Goal: Task Accomplishment & Management: Complete application form

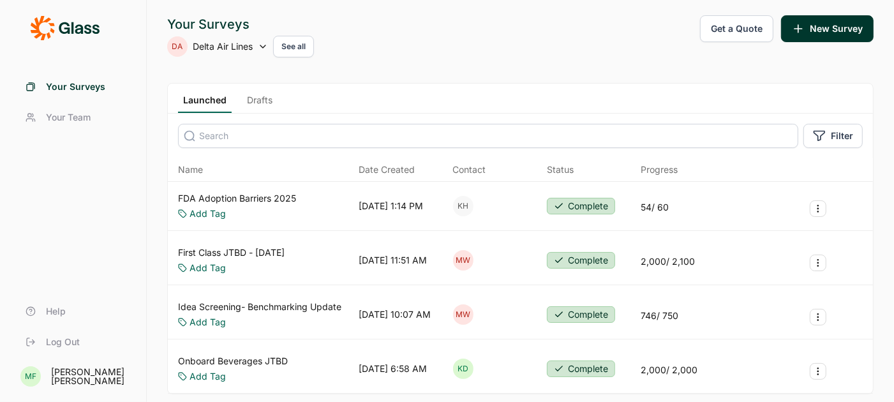
click at [257, 101] on link "Drafts" at bounding box center [260, 103] width 36 height 19
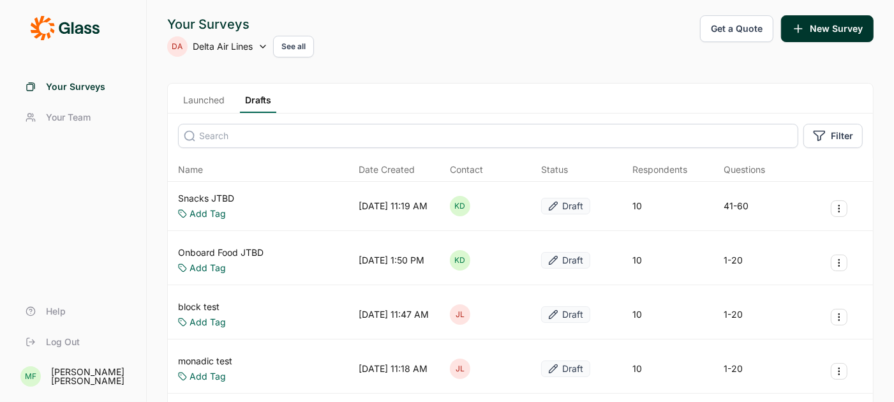
click at [218, 197] on link "Snacks JTBD" at bounding box center [206, 198] width 56 height 13
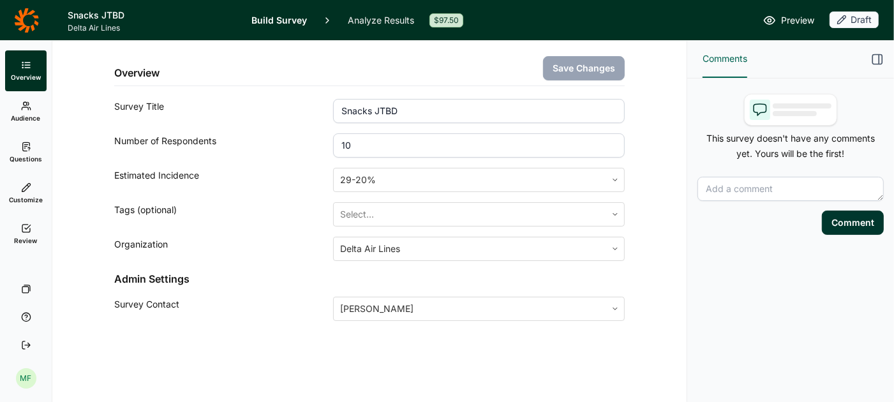
click at [27, 158] on span "Questions" at bounding box center [26, 158] width 33 height 9
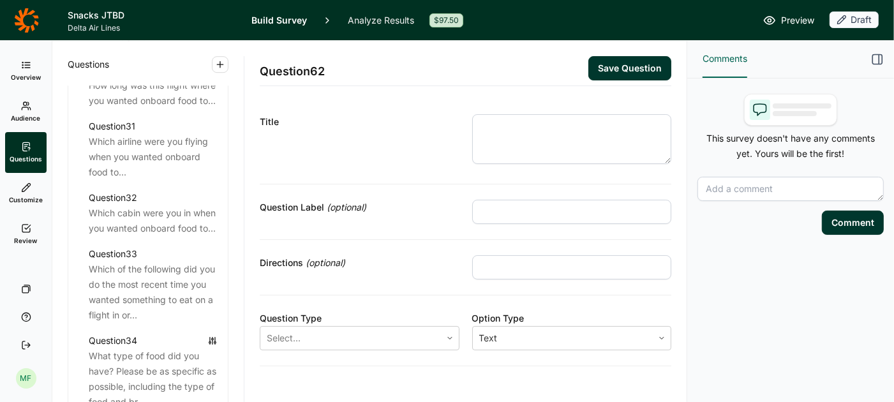
scroll to position [2884, 0]
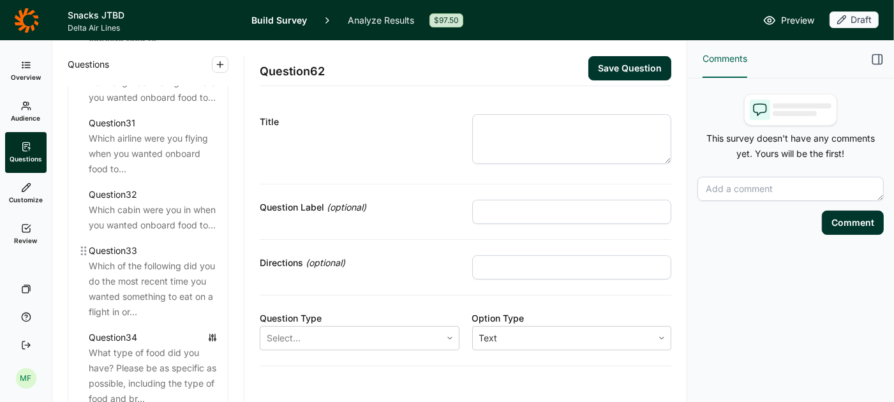
click at [163, 270] on div "Which of the following did you do the most recent time you wanted something to …" at bounding box center [153, 288] width 129 height 61
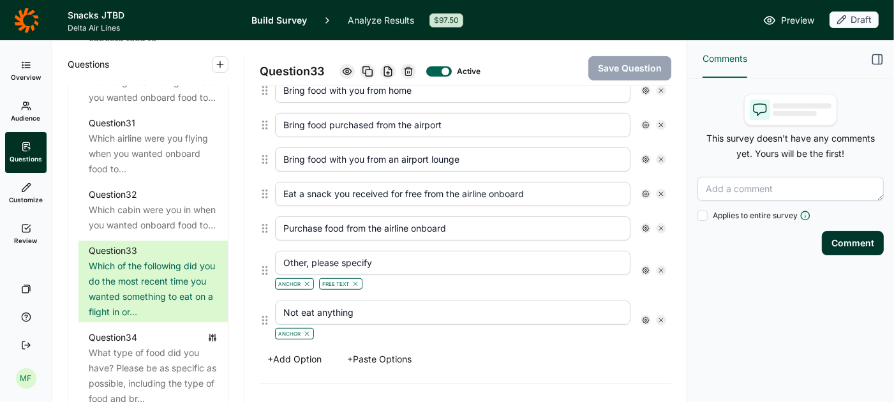
scroll to position [394, 0]
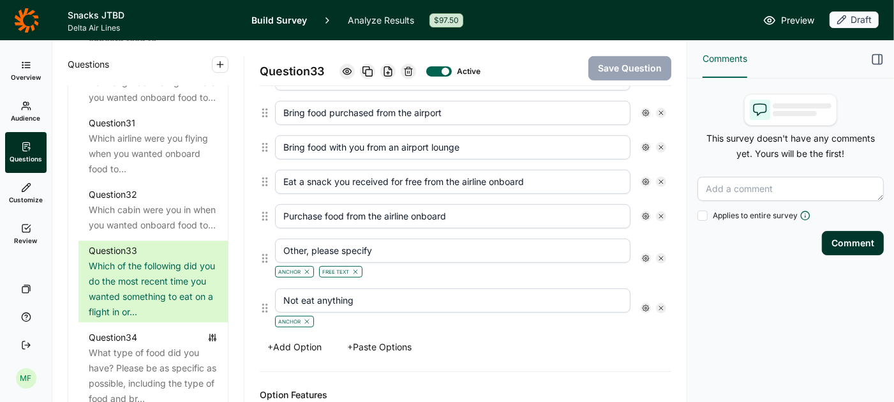
click at [644, 304] on icon at bounding box center [646, 308] width 8 height 8
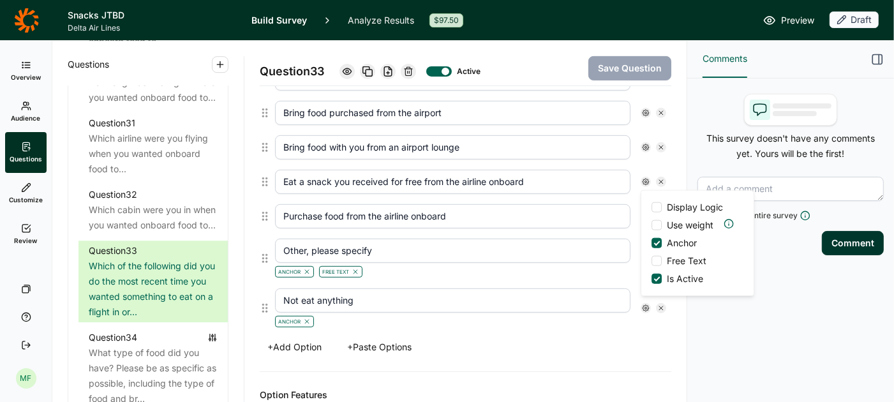
click at [600, 340] on div "+ Add Option + Paste Options" at bounding box center [465, 347] width 411 height 18
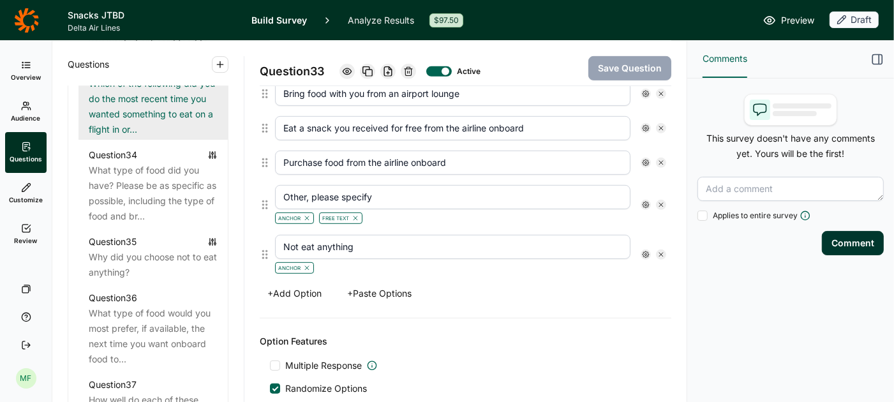
scroll to position [3086, 0]
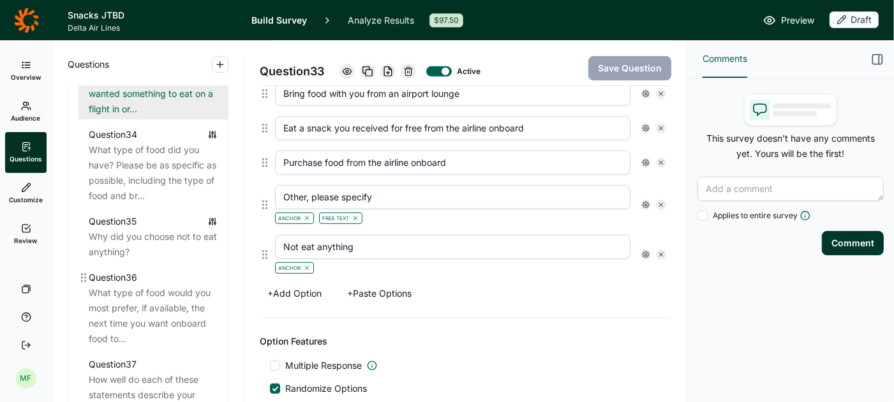
click at [150, 300] on div "What type of food would you most prefer, if available, the next time you want o…" at bounding box center [153, 315] width 129 height 61
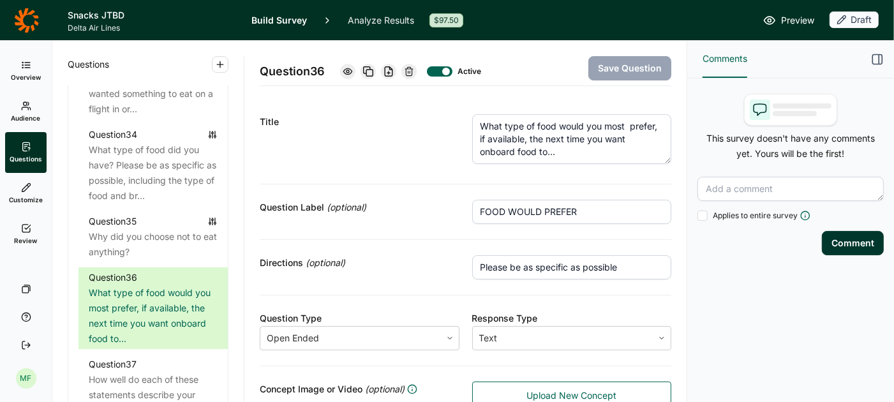
click at [632, 128] on textarea "What type of food would you most prefer, if available, the next time you want o…" at bounding box center [572, 139] width 200 height 50
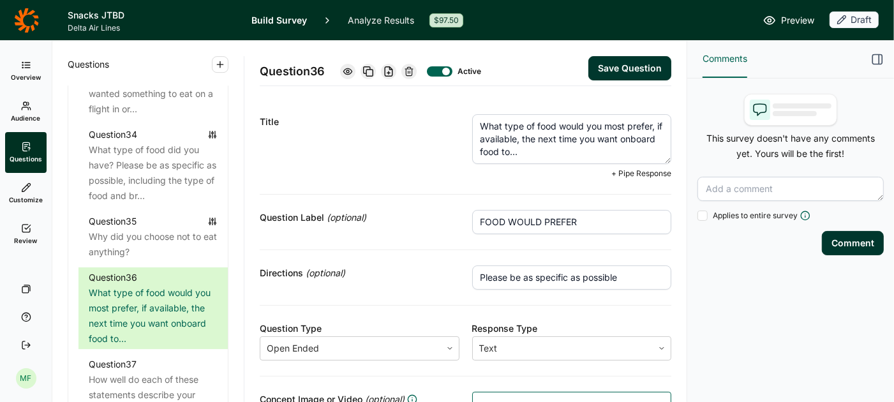
type textarea "What type of food would you most prefer, if available, the next time you want o…"
click at [653, 62] on button "Save Question" at bounding box center [629, 68] width 83 height 24
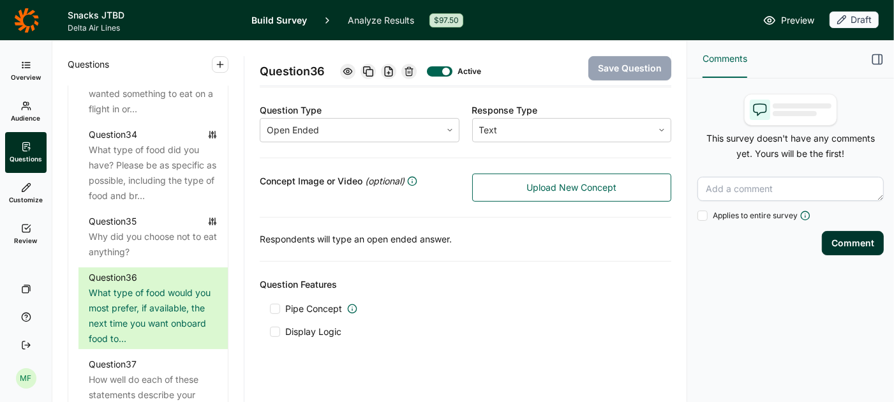
scroll to position [211, 0]
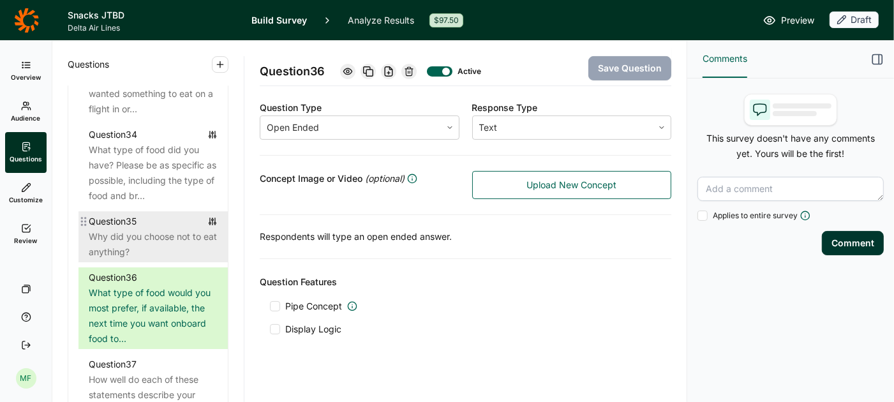
click at [139, 246] on div "Why did you choose not to eat anything?" at bounding box center [153, 244] width 129 height 31
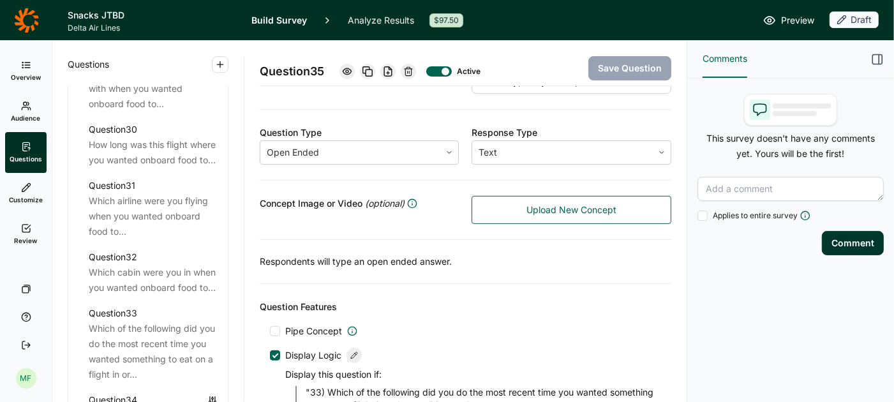
scroll to position [2785, 0]
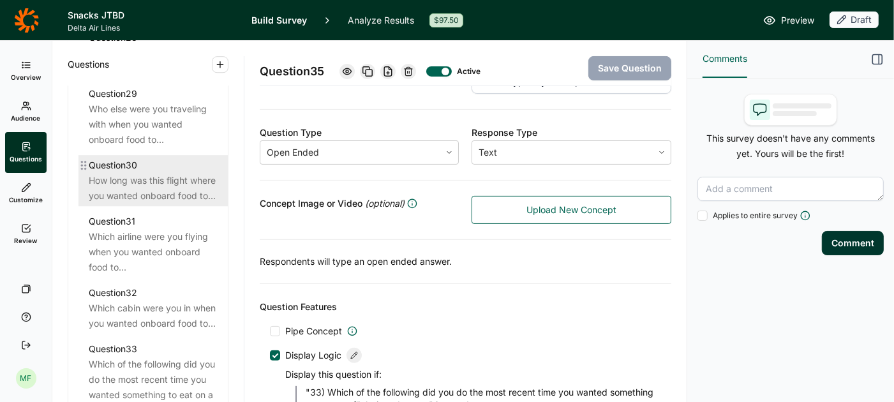
click at [148, 173] on div "How long was this flight where you wanted onboard food to..." at bounding box center [153, 188] width 129 height 31
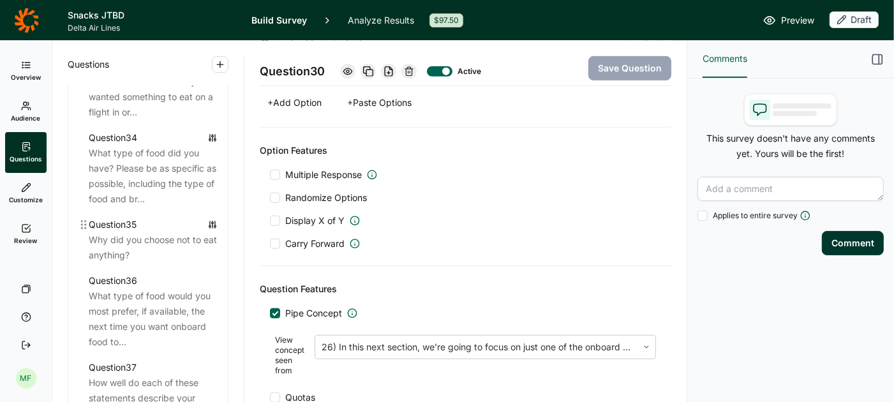
scroll to position [3107, 0]
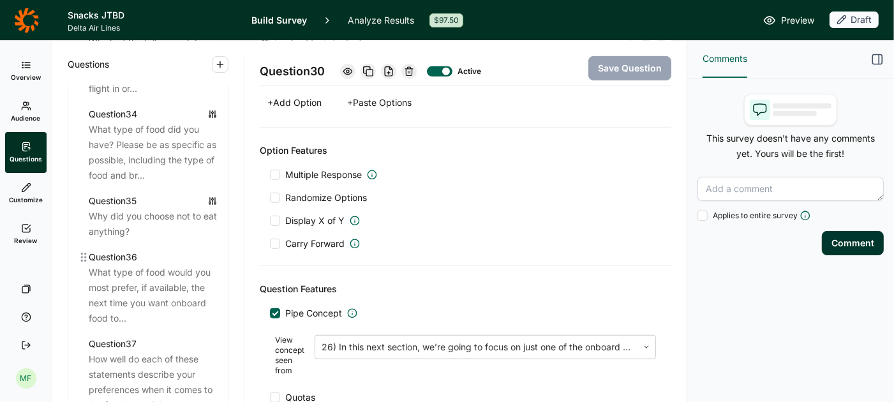
click at [117, 290] on div "What type of food would you most prefer, if available, the next time you want o…" at bounding box center [153, 295] width 129 height 61
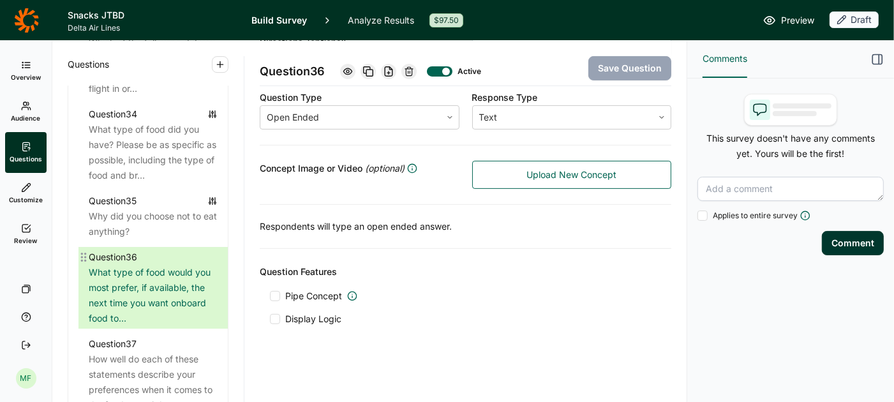
scroll to position [217, 0]
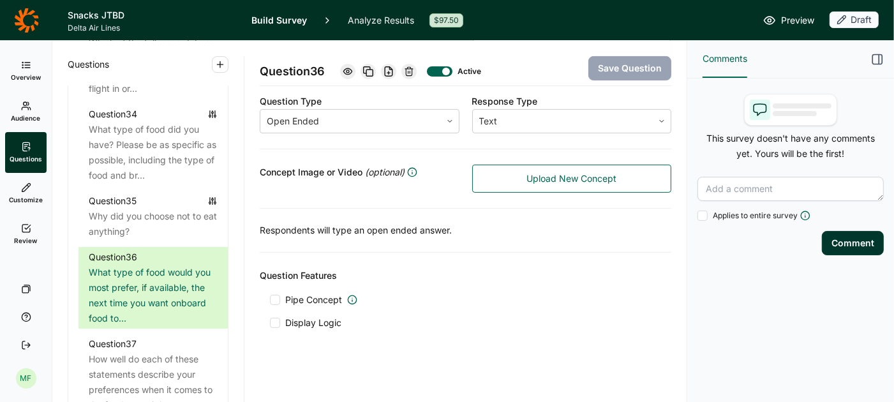
click at [274, 295] on div at bounding box center [275, 300] width 10 height 10
click at [270, 300] on input "Pipe Concept" at bounding box center [270, 300] width 0 height 0
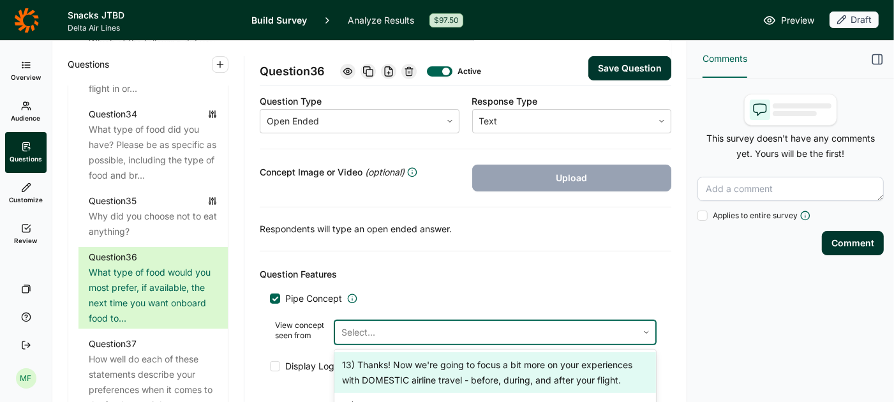
click at [377, 333] on div at bounding box center [486, 332] width 290 height 18
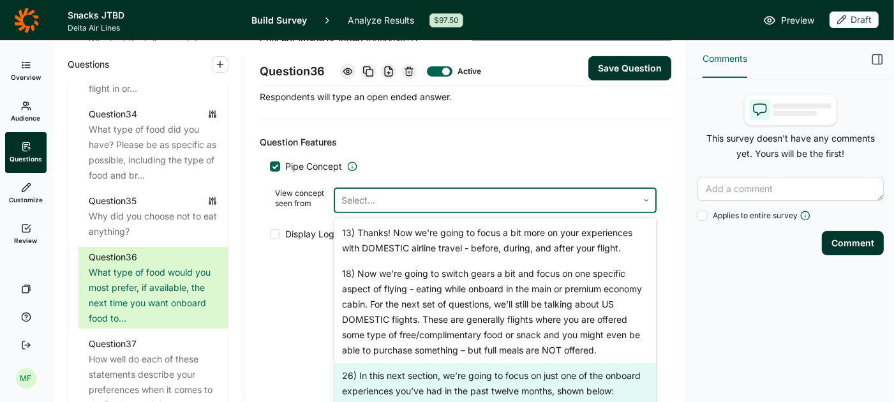
click at [381, 376] on div "26) In this next section, we’re going to focus on just one of the onboard exper…" at bounding box center [495, 383] width 322 height 41
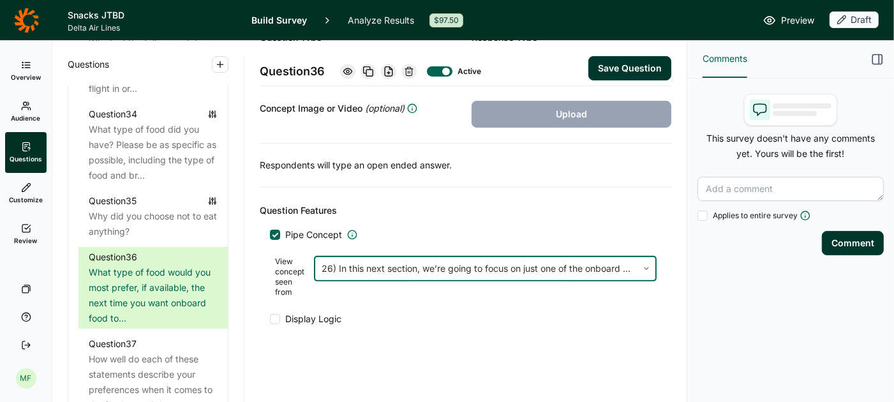
scroll to position [276, 0]
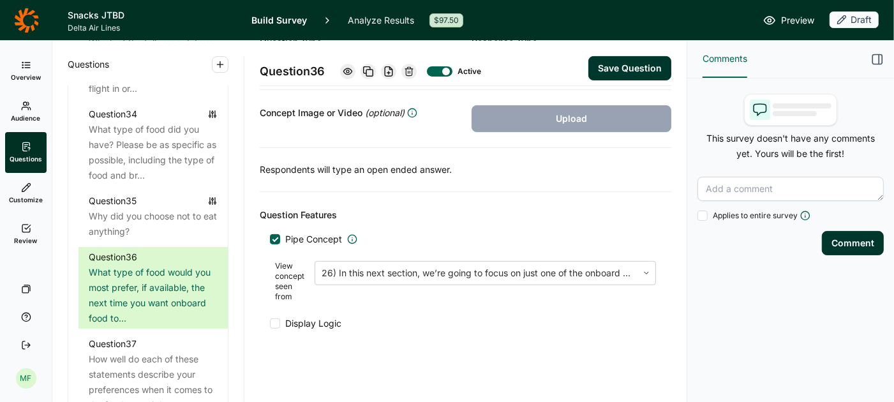
click at [611, 66] on button "Save Question" at bounding box center [629, 68] width 83 height 24
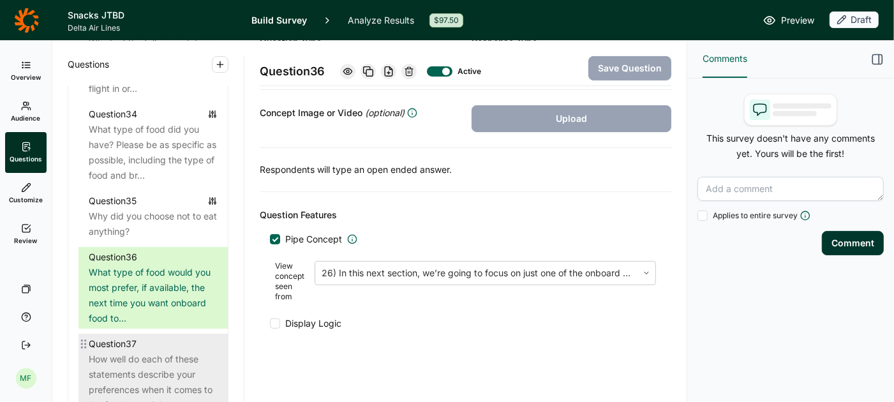
click at [161, 366] on div "How well do each of these statements describe your preferences when it comes to…" at bounding box center [153, 382] width 129 height 61
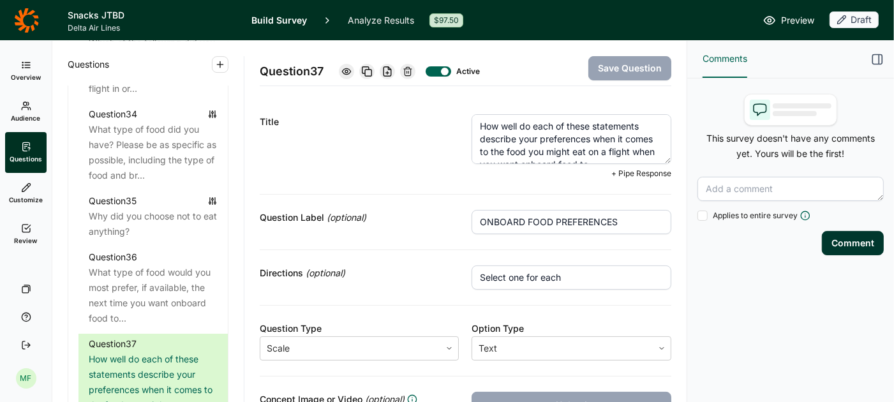
click at [521, 141] on textarea "How well do each of these statements describe your preferences when it comes to…" at bounding box center [571, 139] width 200 height 50
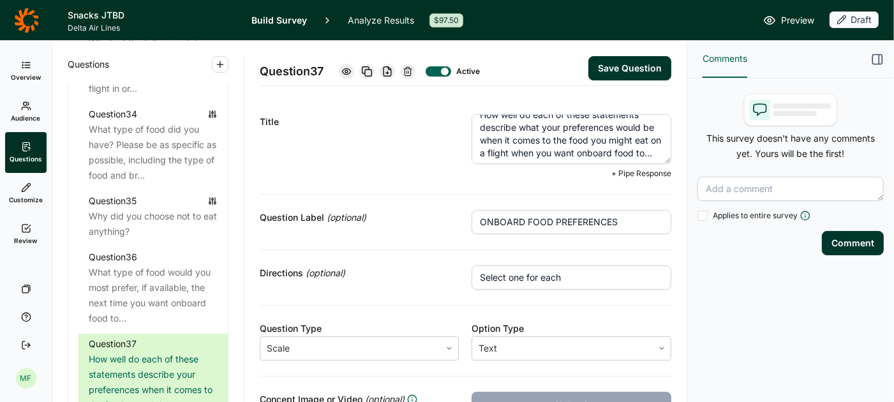
scroll to position [13, 0]
drag, startPoint x: 507, startPoint y: 137, endPoint x: 533, endPoint y: 151, distance: 30.2
click at [533, 151] on textarea "How well do each of these statements describe what your preferences would be wh…" at bounding box center [571, 139] width 200 height 50
drag, startPoint x: 507, startPoint y: 138, endPoint x: 535, endPoint y: 154, distance: 32.8
click at [535, 154] on textarea "How well do each of these statements describe what your preferences would be wh…" at bounding box center [571, 139] width 200 height 50
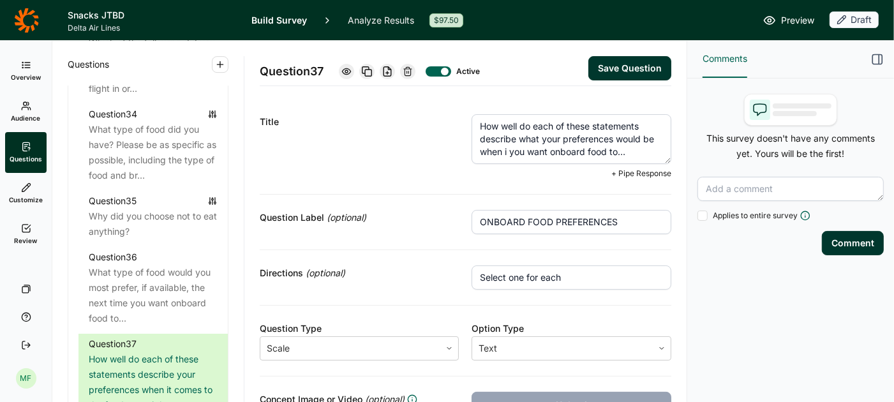
scroll to position [0, 0]
type textarea "How well do each of these statements describe what your preferences would be wh…"
click at [643, 63] on button "Save Question" at bounding box center [629, 68] width 83 height 24
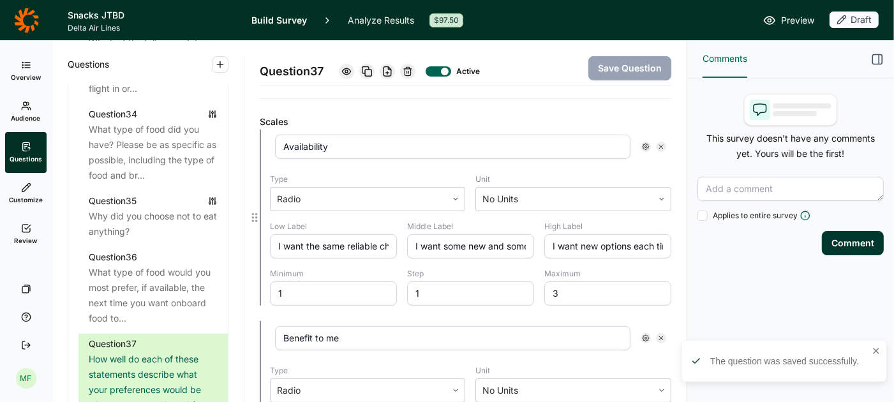
scroll to position [327, 0]
click at [362, 239] on input "I want the same reliable choices each time I fly / I want some new and some rel…" at bounding box center [333, 244] width 127 height 24
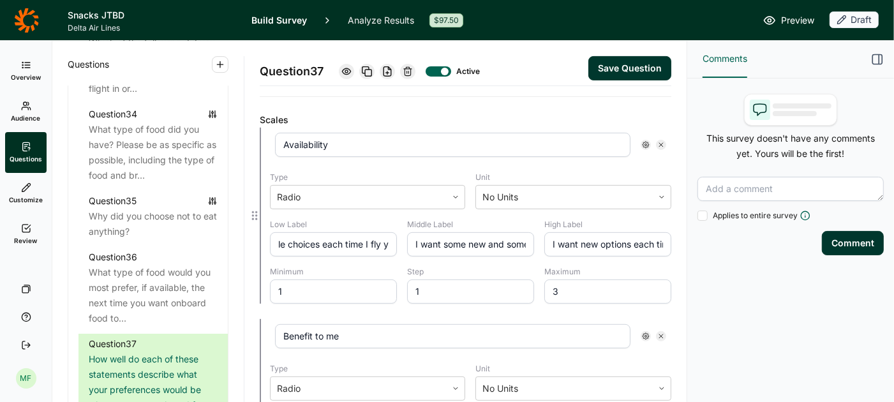
scroll to position [0, 88]
type input "I want the same reliable choices each time I fly"
click at [414, 240] on input "I want some new and some reliable options" at bounding box center [470, 244] width 127 height 24
click at [612, 65] on button "Save Question" at bounding box center [629, 68] width 83 height 24
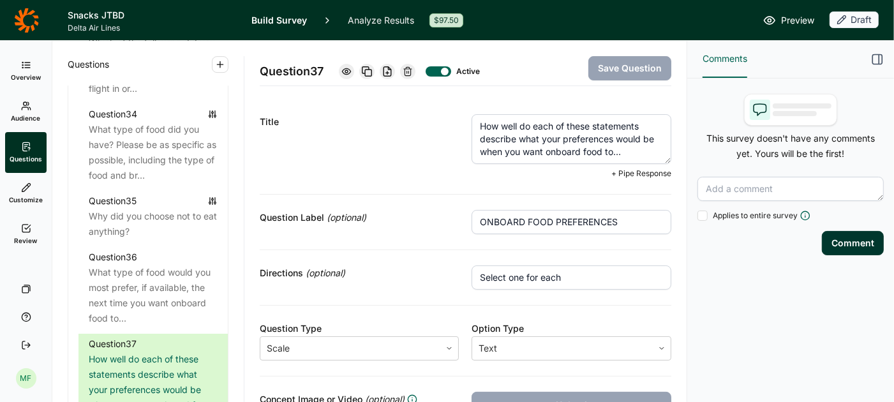
drag, startPoint x: 481, startPoint y: 128, endPoint x: 653, endPoint y: 160, distance: 174.5
click at [653, 160] on textarea "How well do each of these statements describe what your preferences would be wh…" at bounding box center [571, 139] width 200 height 50
click at [344, 259] on div "Directions (optional) Select one for each" at bounding box center [465, 278] width 411 height 56
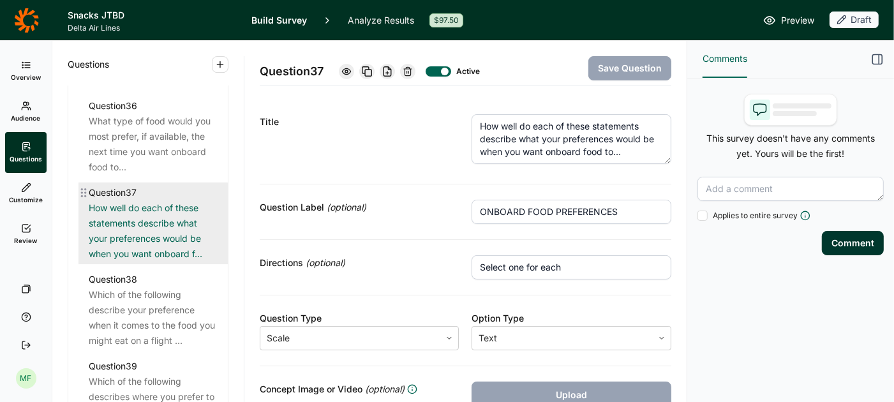
scroll to position [3259, 0]
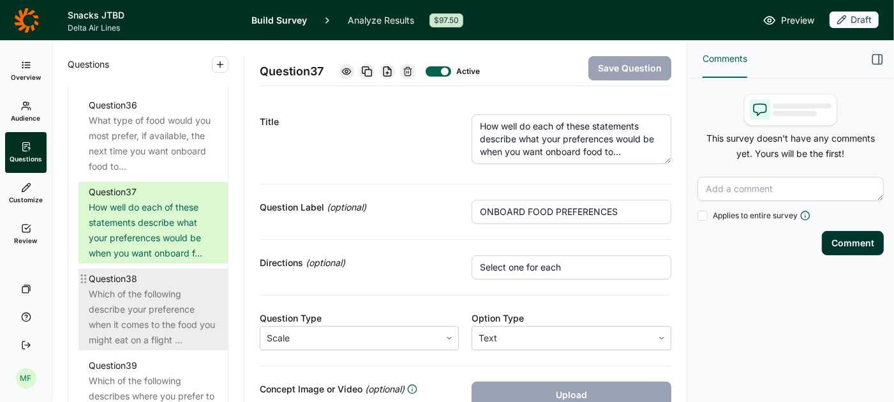
click at [135, 315] on div "Which of the following describe your preference when it comes to the food you m…" at bounding box center [153, 316] width 129 height 61
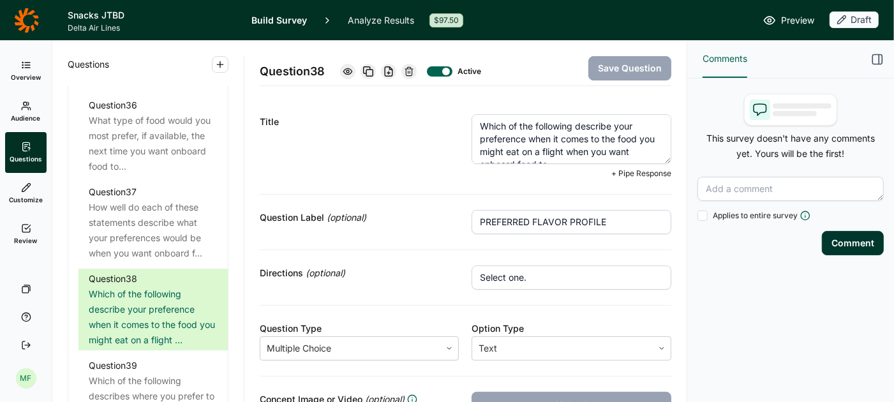
scroll to position [13, 0]
drag, startPoint x: 482, startPoint y: 126, endPoint x: 628, endPoint y: 159, distance: 150.4
click at [628, 159] on textarea "Which of the following describe your preference when it comes to the food you m…" at bounding box center [571, 139] width 200 height 50
paste textarea "How well do each of these statements describe what your preferences would be"
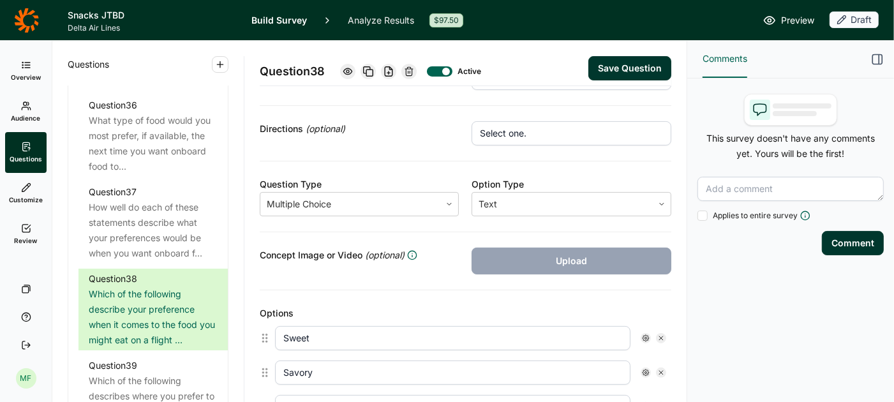
scroll to position [0, 0]
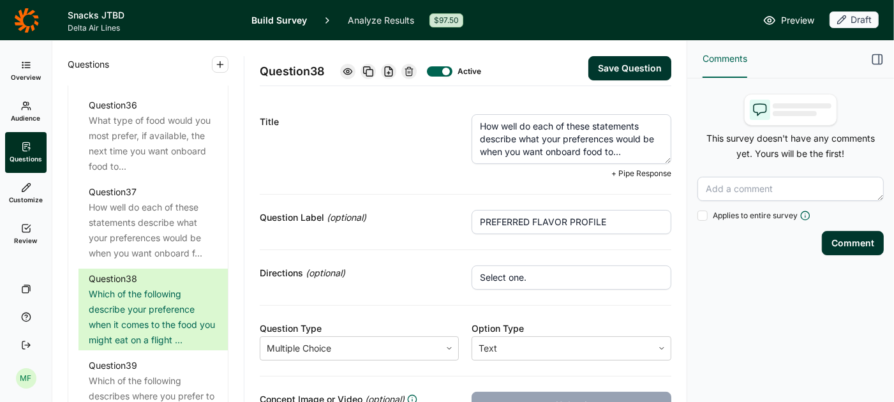
drag, startPoint x: 482, startPoint y: 125, endPoint x: 517, endPoint y: 138, distance: 37.0
click at [517, 138] on textarea "How well do each of these statements describe what your preferences would be wh…" at bounding box center [571, 139] width 200 height 50
click at [529, 143] on textarea "Which of these best describes what your preferences would be when you want onbo…" at bounding box center [571, 139] width 200 height 50
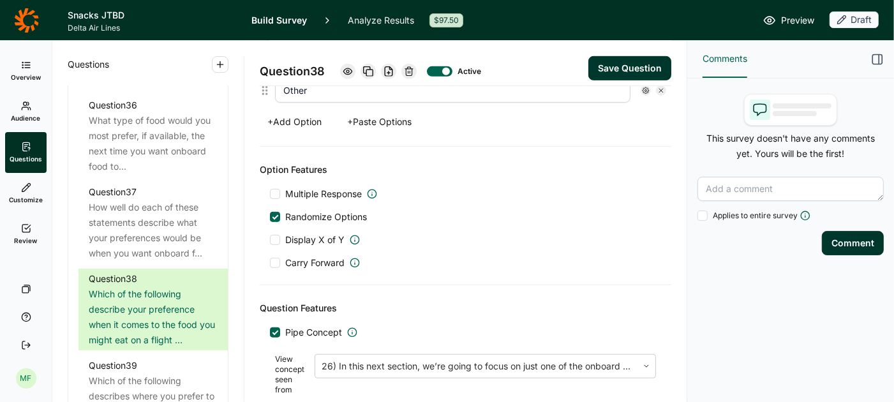
scroll to position [534, 0]
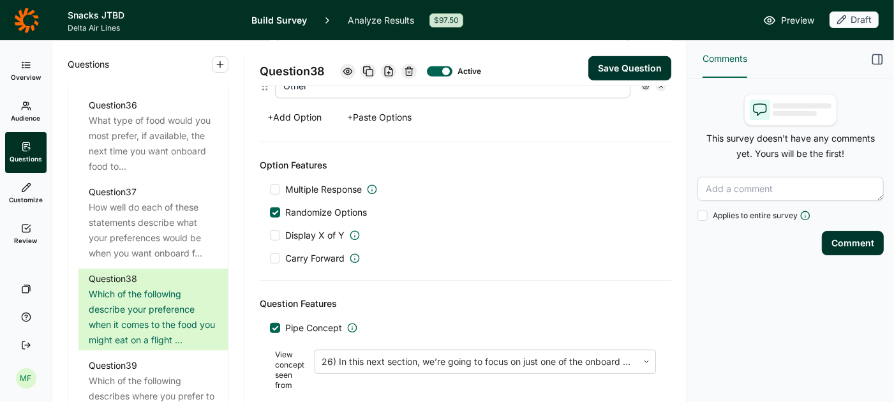
type textarea "Which of these best describes what your preference would be when you want onboa…"
click at [616, 68] on button "Save Question" at bounding box center [629, 68] width 83 height 24
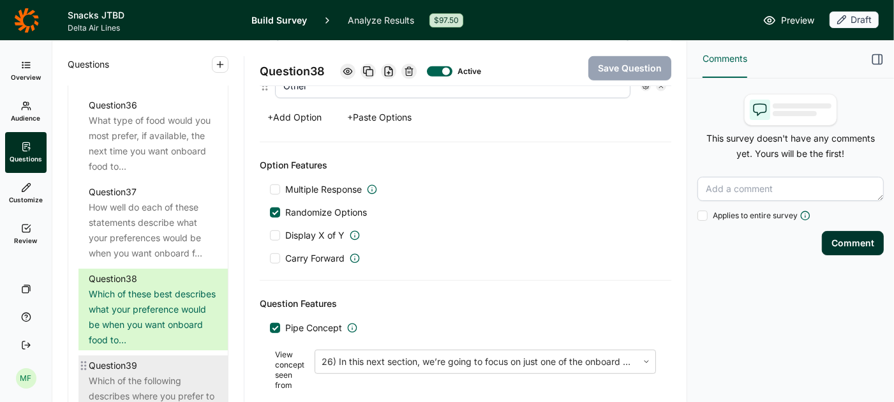
click at [121, 365] on div "Question 39" at bounding box center [113, 365] width 48 height 15
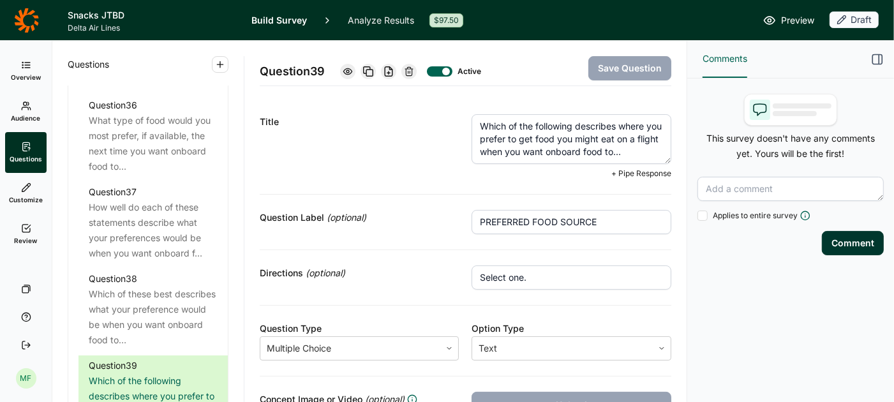
click at [500, 139] on textarea "Which of the following describes where you prefer to get food you might eat on …" at bounding box center [571, 139] width 200 height 50
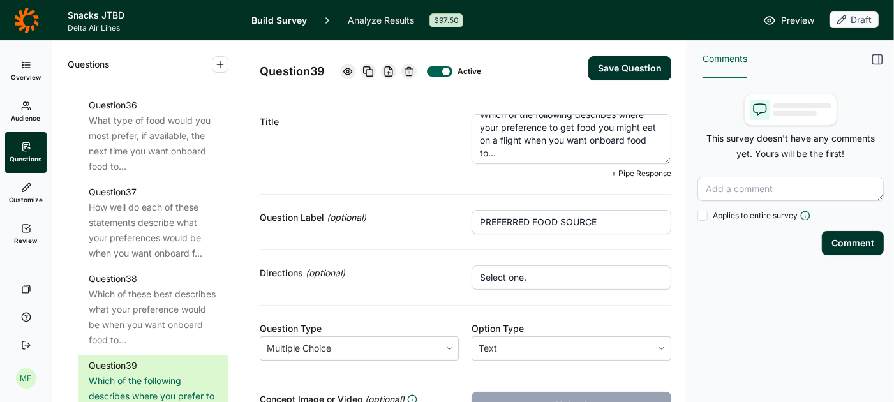
scroll to position [13, 0]
drag, startPoint x: 552, startPoint y: 140, endPoint x: 519, endPoint y: 141, distance: 33.2
click at [519, 141] on textarea "Which of the following describes where your preference to get food you might ea…" at bounding box center [571, 139] width 200 height 50
click at [632, 125] on textarea "Which of the following describes where your preference when you want onboard fo…" at bounding box center [571, 139] width 200 height 50
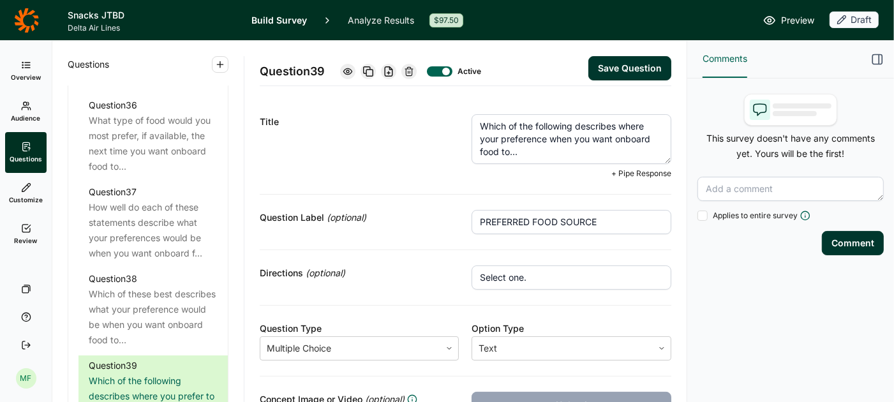
click at [632, 125] on textarea "Which of the following describes where your preference when you want onboard fo…" at bounding box center [571, 139] width 200 height 50
click at [579, 124] on textarea "Which of the following describes your preference when you want onboard food to.…" at bounding box center [571, 139] width 200 height 50
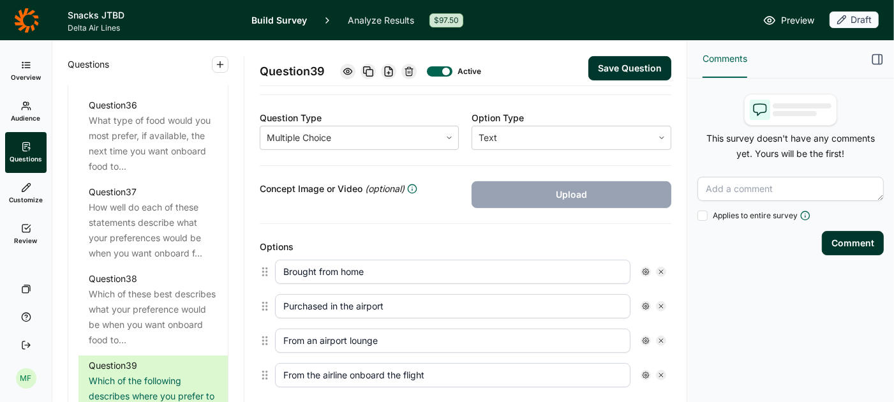
scroll to position [217, 0]
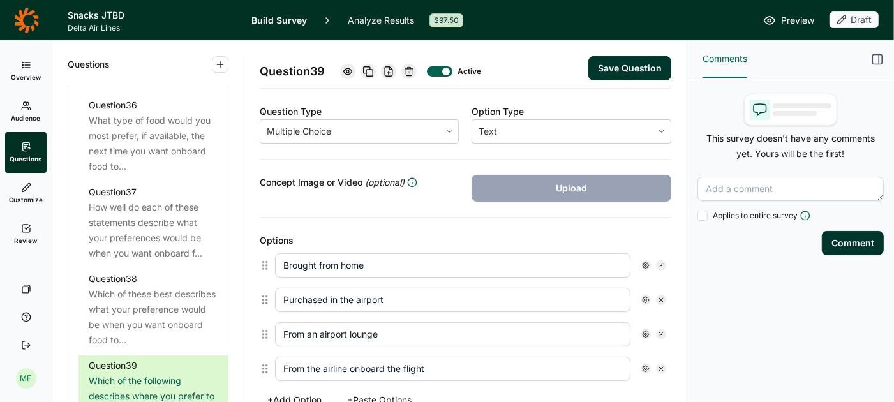
type textarea "Which of the following best describes your preference when you want onboard foo…"
click at [607, 64] on button "Save Question" at bounding box center [629, 68] width 83 height 24
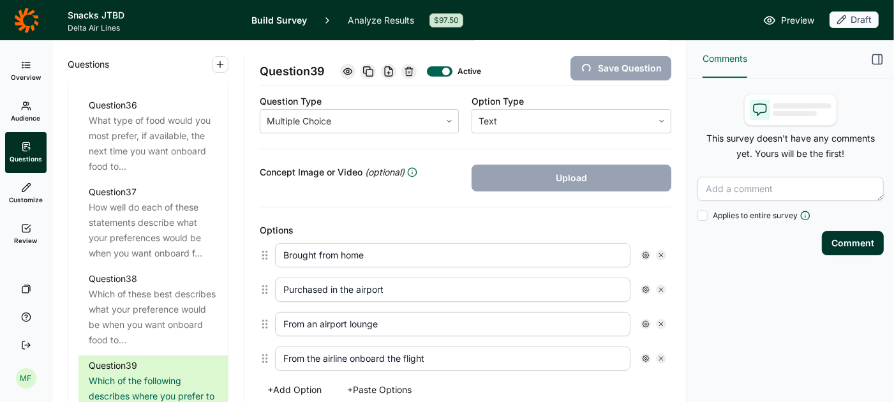
scroll to position [206, 0]
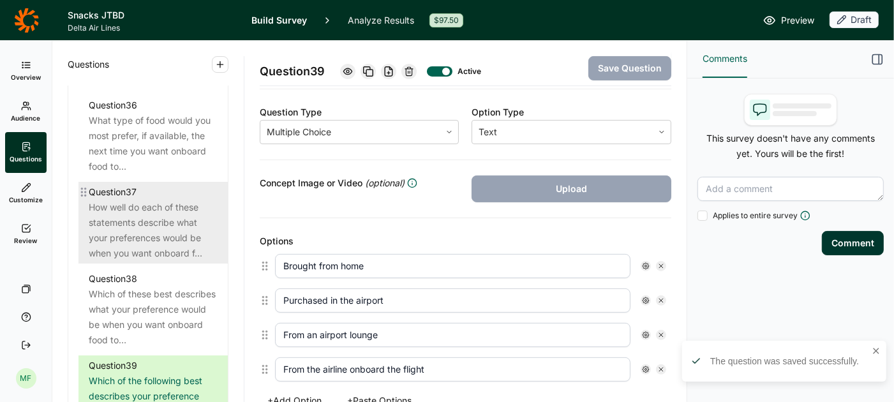
click at [170, 234] on div "How well do each of these statements describe what your preferences would be wh…" at bounding box center [153, 230] width 129 height 61
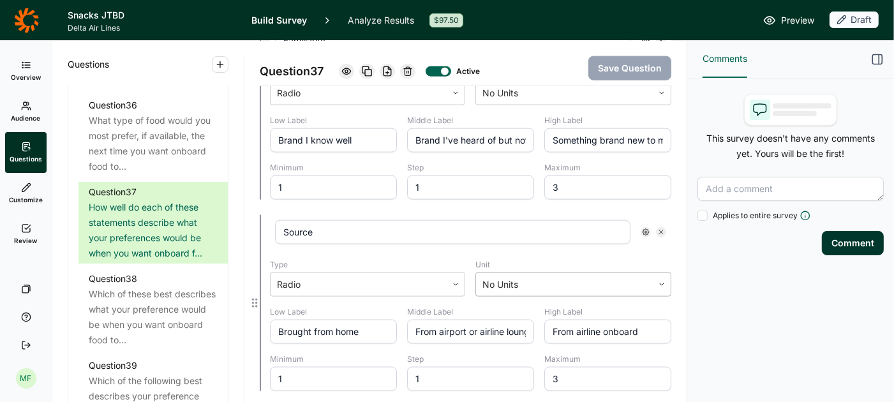
scroll to position [1239, 0]
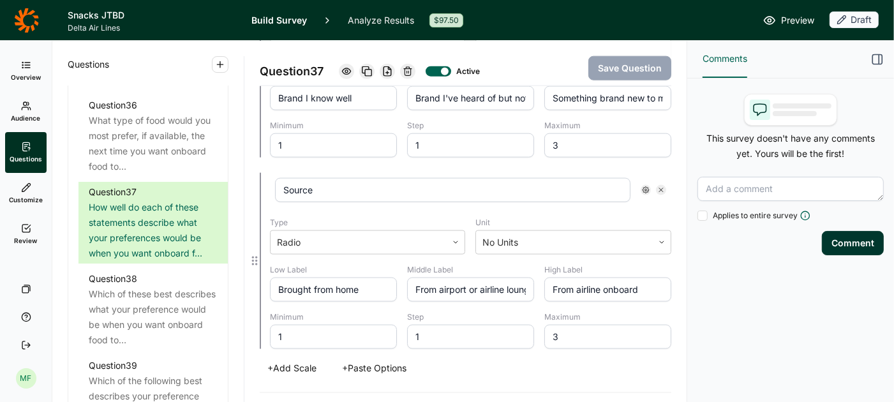
click at [661, 186] on icon at bounding box center [661, 190] width 8 height 8
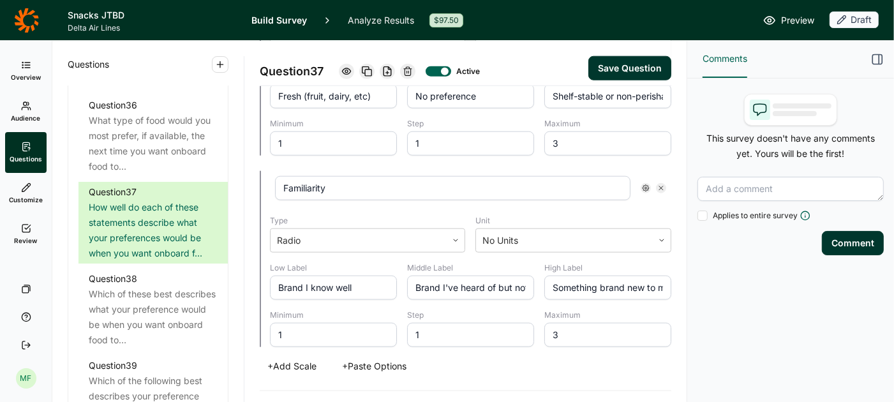
click at [638, 64] on button "Save Question" at bounding box center [629, 68] width 83 height 24
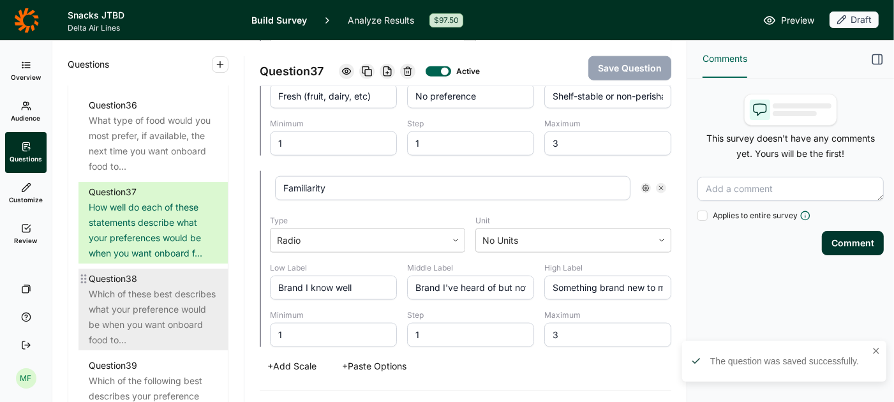
click at [125, 281] on div "Question 38" at bounding box center [113, 278] width 48 height 15
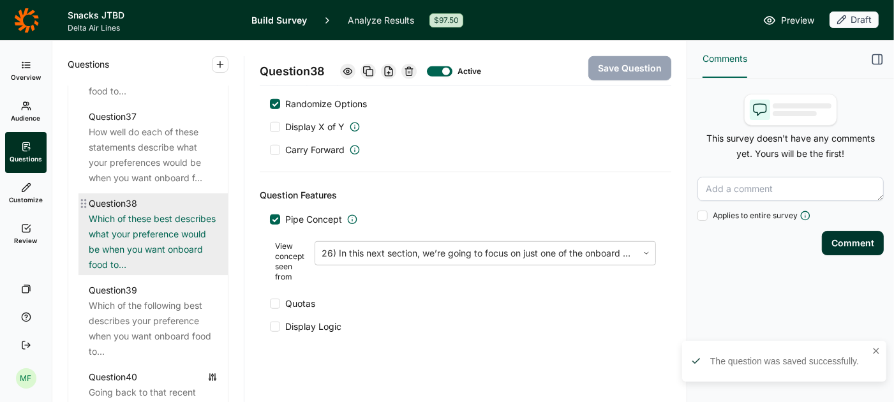
scroll to position [3344, 0]
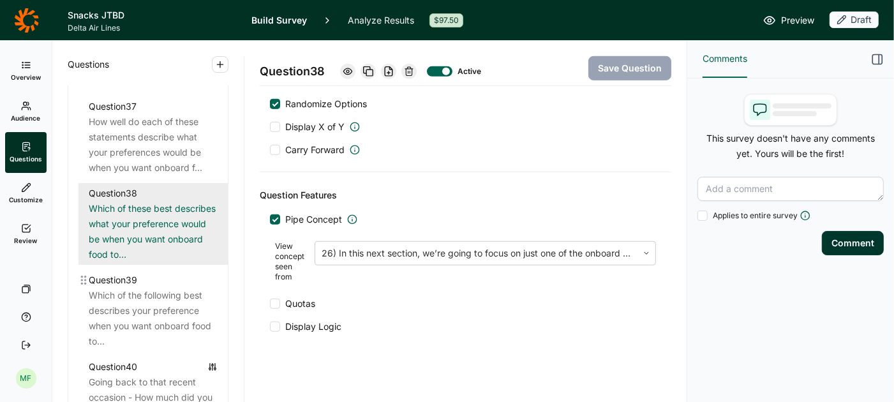
click at [125, 281] on div "Question 39" at bounding box center [113, 279] width 48 height 15
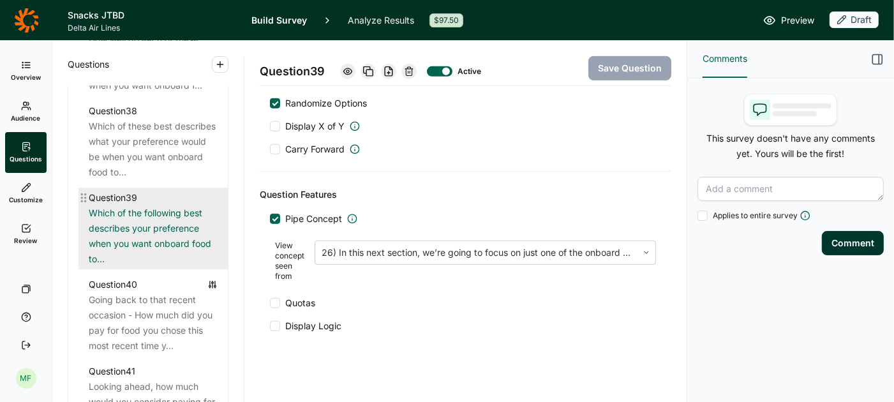
scroll to position [3432, 0]
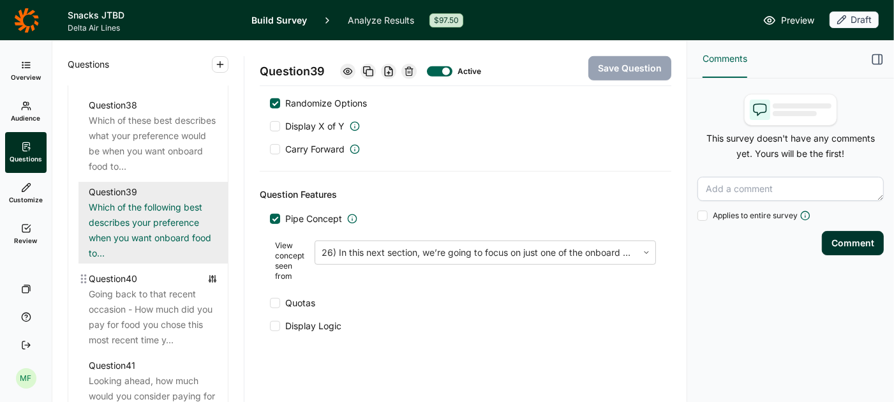
click at [156, 286] on div "Going back to that recent occasion - How much did you pay for food you chose th…" at bounding box center [153, 316] width 129 height 61
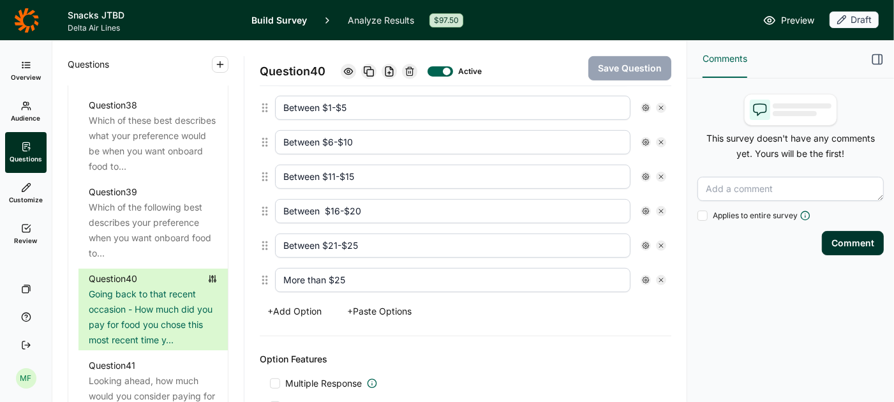
scroll to position [380, 0]
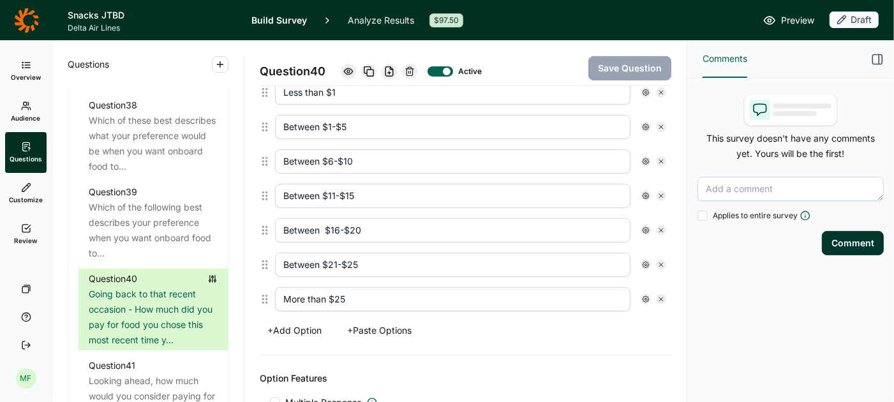
click at [325, 224] on input "Between $16-$20" at bounding box center [452, 230] width 355 height 24
type input "Between $16-$20"
click at [610, 65] on button "Save Question" at bounding box center [629, 68] width 83 height 24
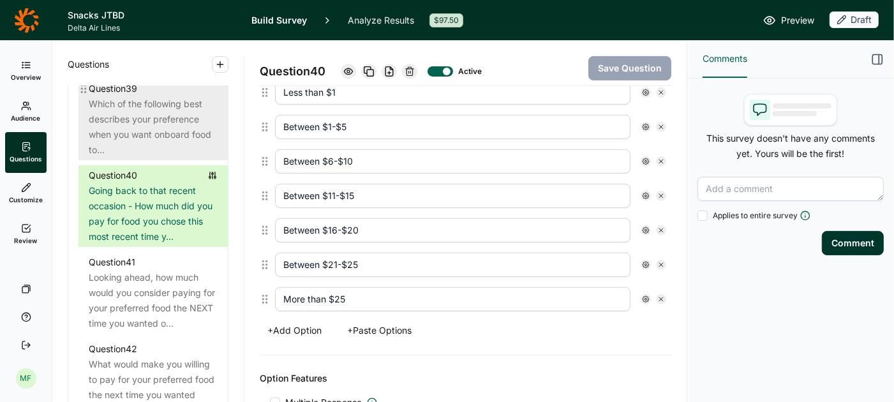
scroll to position [3544, 0]
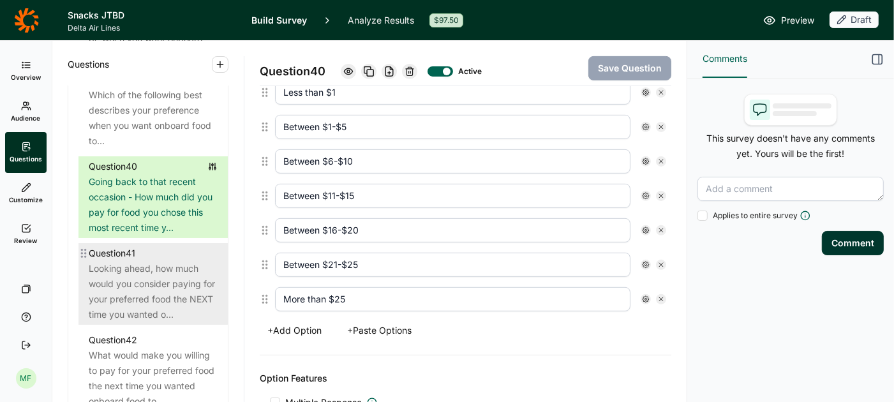
click at [144, 271] on div "Looking ahead, how much would you consider paying for your preferred food the N…" at bounding box center [153, 291] width 129 height 61
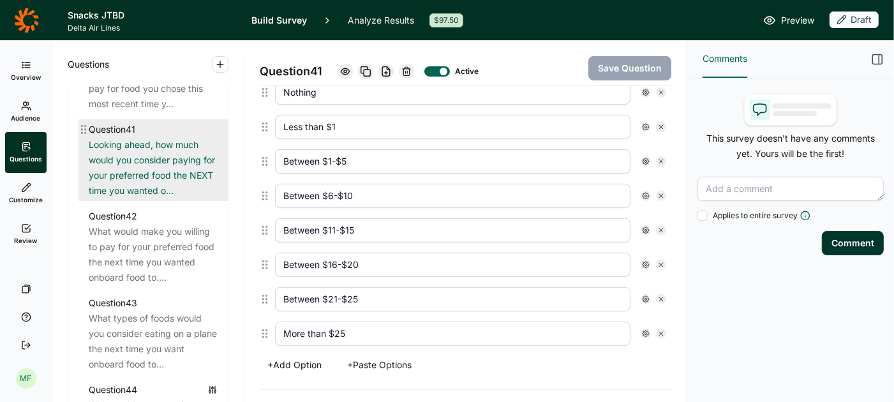
scroll to position [3669, 0]
click at [144, 271] on div "What would make you willing to pay for your preferred food the next time you wa…" at bounding box center [153, 253] width 129 height 61
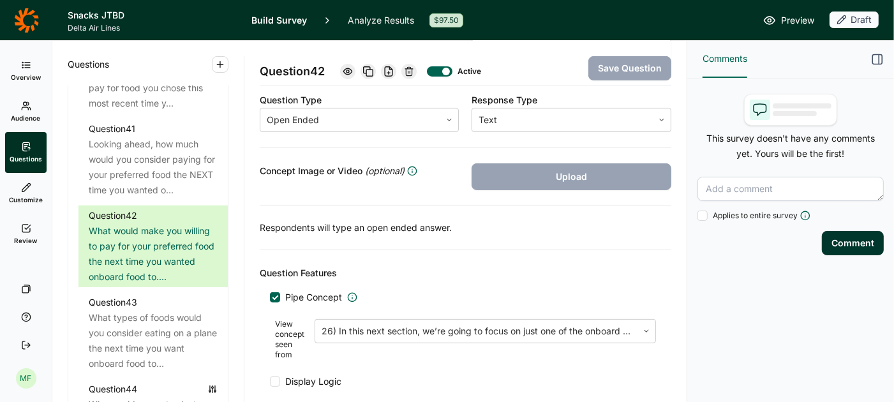
scroll to position [276, 0]
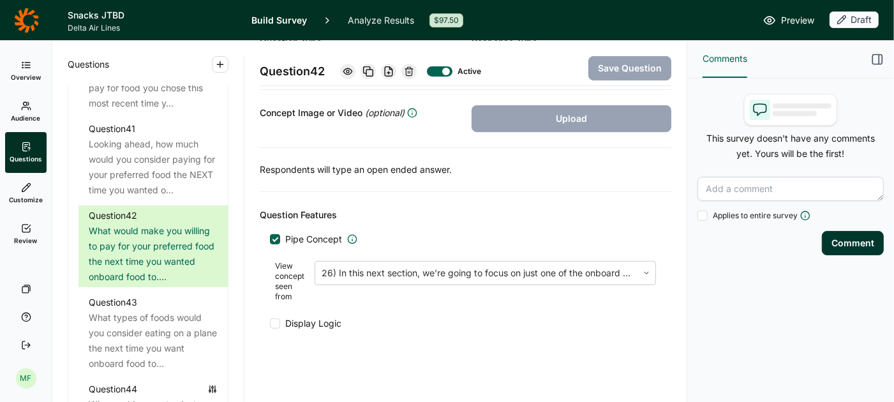
click at [276, 318] on div at bounding box center [275, 323] width 10 height 10
click at [270, 323] on input "Display Logic" at bounding box center [270, 323] width 0 height 0
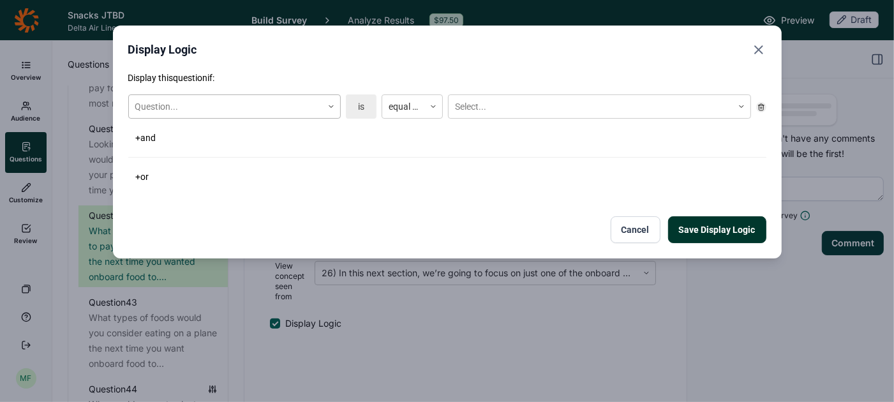
click at [327, 107] on icon at bounding box center [331, 107] width 8 height 8
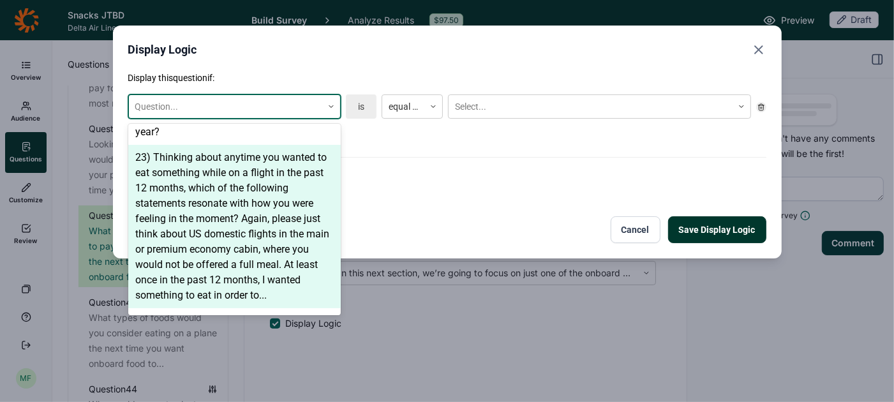
scroll to position [1758, 0]
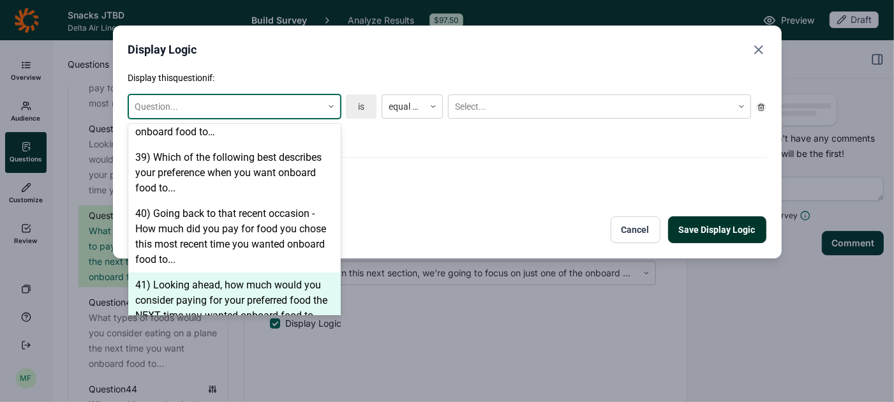
click at [251, 272] on div "41) Looking ahead, how much would you consider paying for your preferred food t…" at bounding box center [234, 300] width 212 height 56
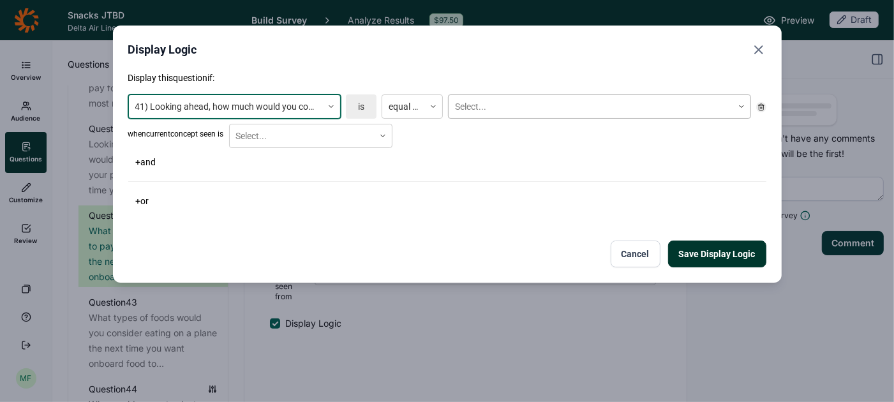
click at [482, 107] on div at bounding box center [590, 107] width 271 height 16
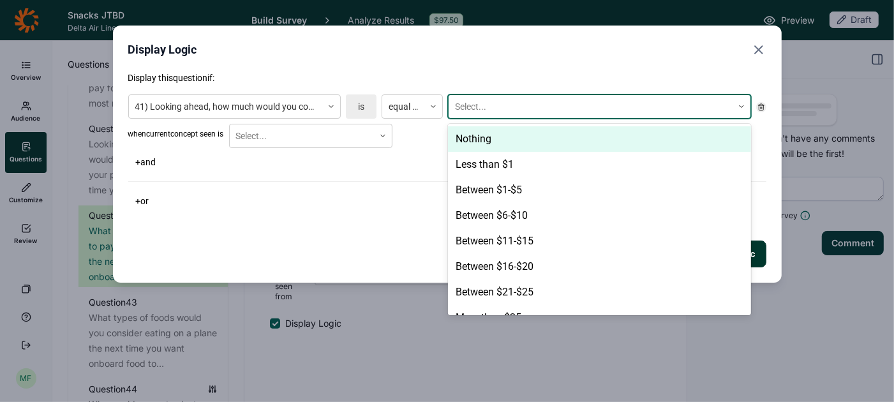
click at [478, 143] on div "Nothing" at bounding box center [599, 139] width 303 height 26
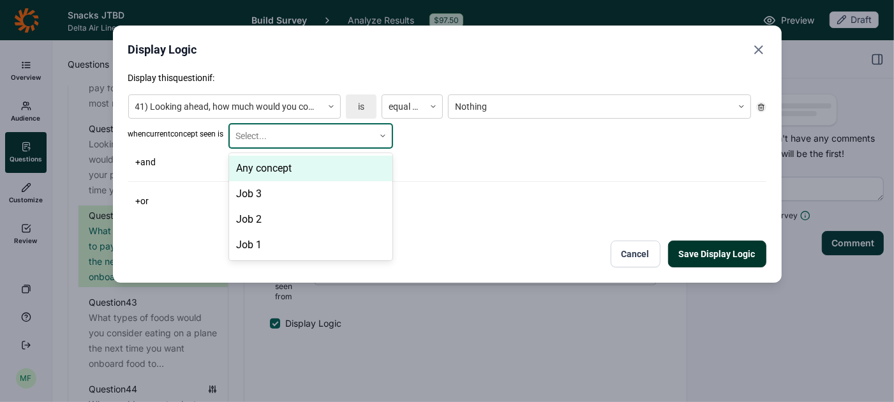
click at [381, 137] on div at bounding box center [383, 136] width 18 height 8
click at [350, 168] on div "Any concept" at bounding box center [310, 169] width 163 height 26
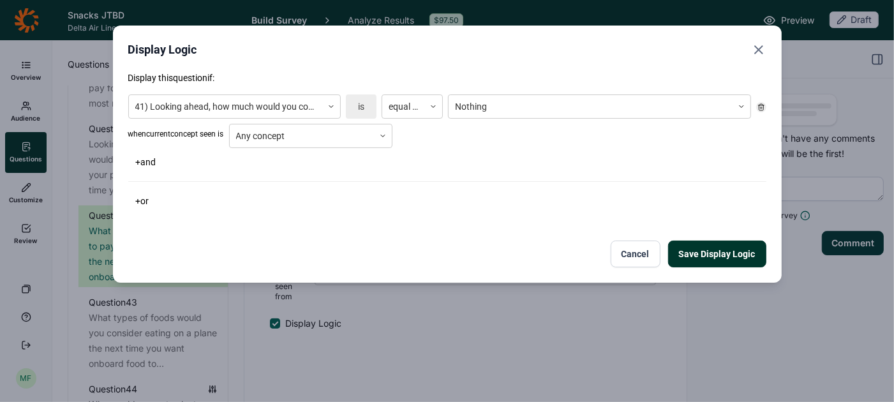
click at [718, 249] on button "Save Display Logic" at bounding box center [717, 254] width 98 height 27
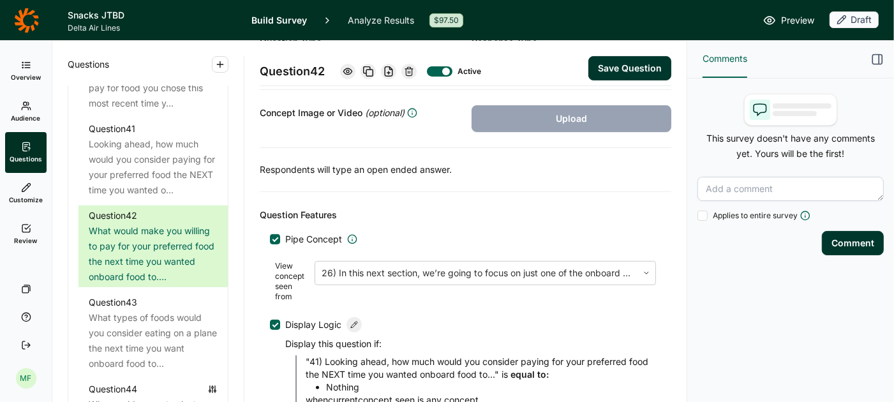
click at [874, 58] on icon "button" at bounding box center [877, 59] width 13 height 13
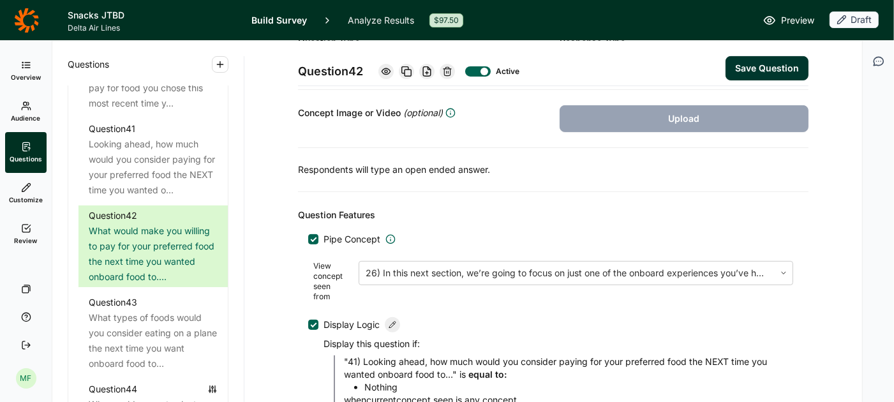
click at [750, 67] on button "Save Question" at bounding box center [766, 68] width 83 height 24
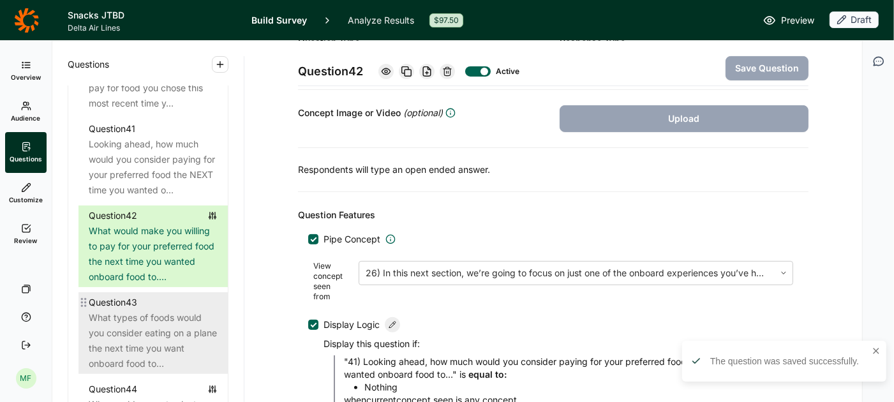
click at [179, 340] on div "What types of foods would you consider eating on a plane the next time you want…" at bounding box center [153, 340] width 129 height 61
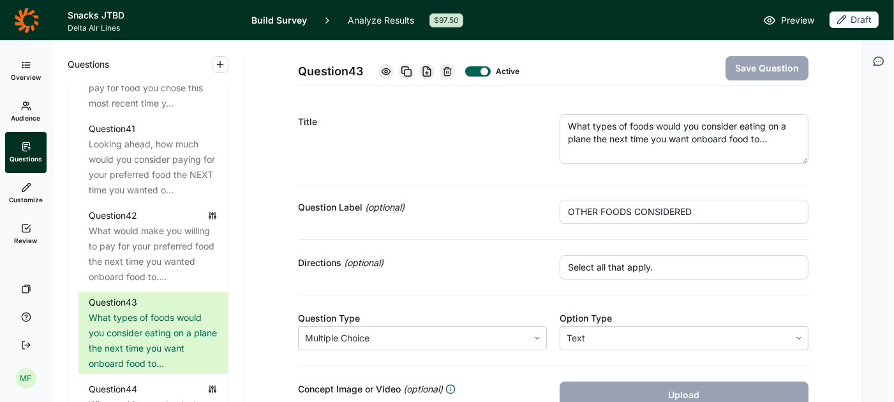
drag, startPoint x: 600, startPoint y: 213, endPoint x: 556, endPoint y: 212, distance: 44.7
click at [556, 212] on div "Question Label (optional) OTHER FOODS CONSIDERED" at bounding box center [553, 212] width 510 height 56
click at [600, 214] on input "FOODS CONSIDERED" at bounding box center [683, 212] width 249 height 24
type input "FOODS WOULD CONSIDER"
click at [769, 65] on button "Save Question" at bounding box center [766, 68] width 83 height 24
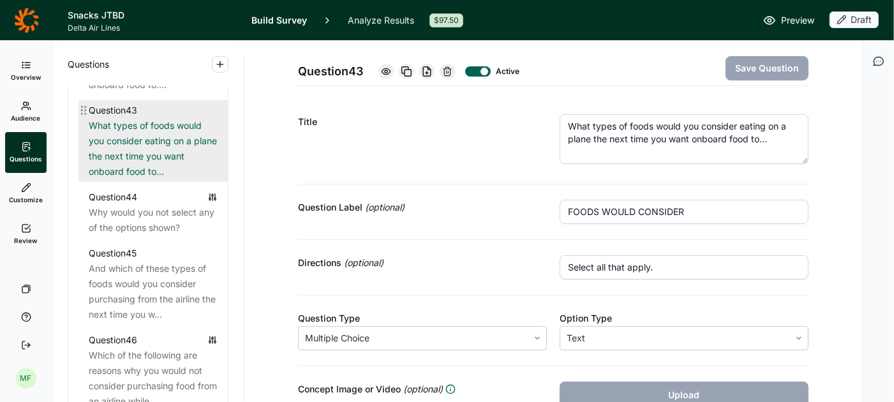
scroll to position [3883, 0]
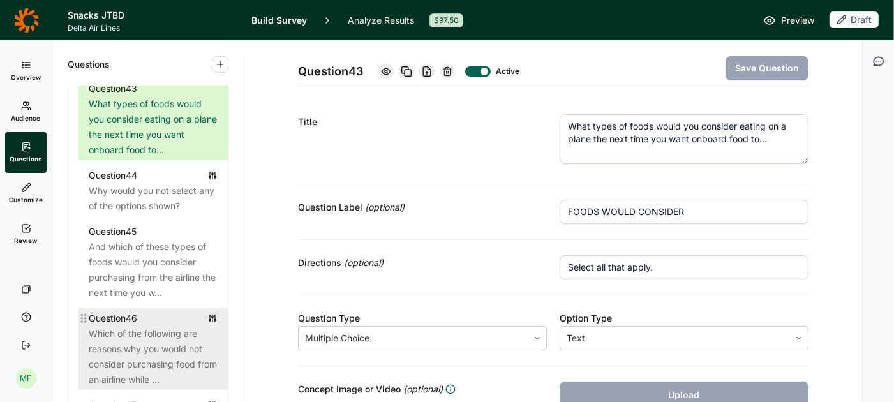
click at [159, 336] on div "Which of the following are reasons why you would not consider purchasing food f…" at bounding box center [153, 356] width 129 height 61
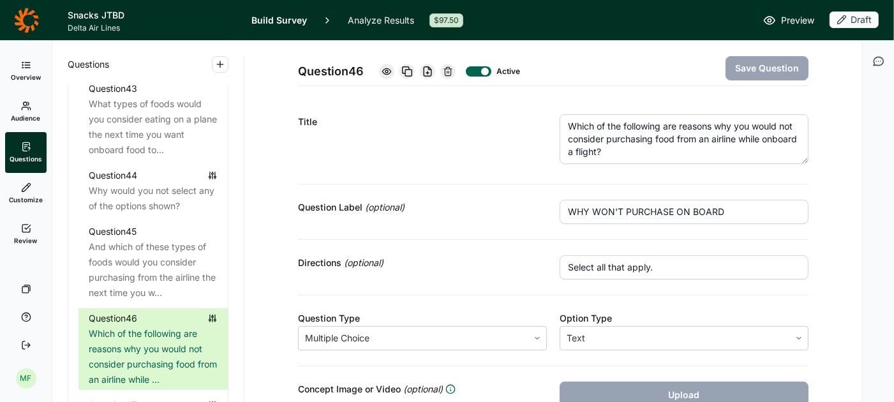
click at [669, 140] on textarea "Which of the following are reasons why you would not consider purchasing food f…" at bounding box center [683, 139] width 249 height 50
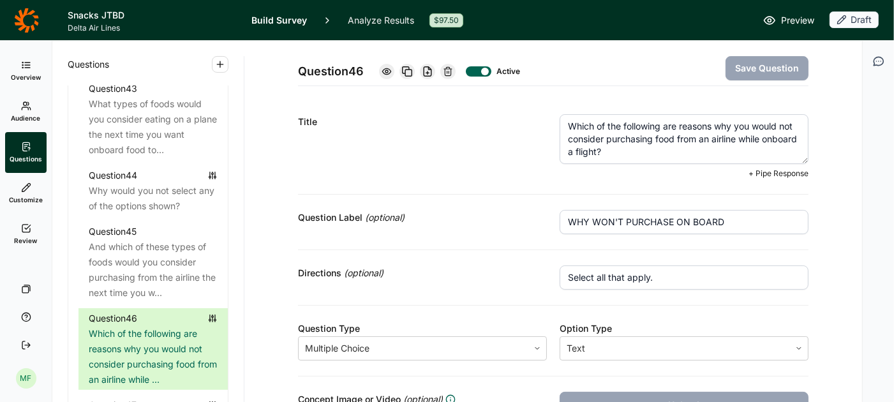
click at [669, 140] on textarea "Which of the following are reasons why you would not consider purchasing food f…" at bounding box center [683, 139] width 249 height 50
click at [768, 65] on button "Save Question" at bounding box center [766, 68] width 83 height 24
drag, startPoint x: 572, startPoint y: 151, endPoint x: 664, endPoint y: 155, distance: 92.6
click at [664, 155] on textarea "Which of the following are reasons why you would not consider purchasing any of…" at bounding box center [683, 139] width 249 height 50
paste textarea "the next time you want onboard food to..."
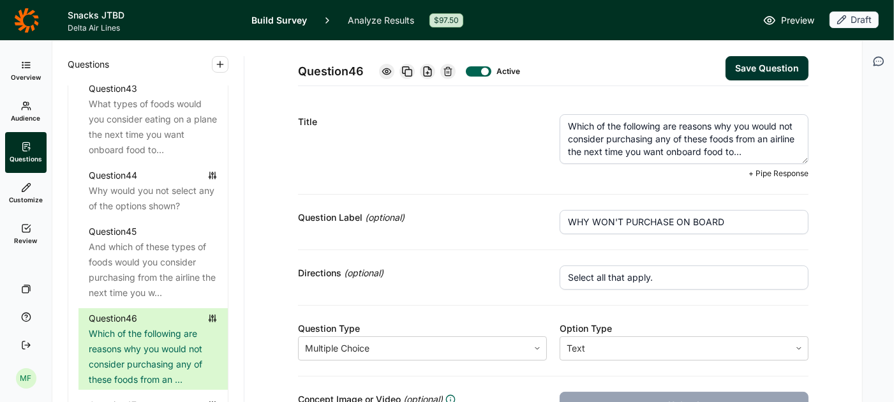
type textarea "Which of the following are reasons why you would not consider purchasing any of…"
click at [753, 68] on button "Save Question" at bounding box center [766, 68] width 83 height 24
